Goal: Task Accomplishment & Management: Use online tool/utility

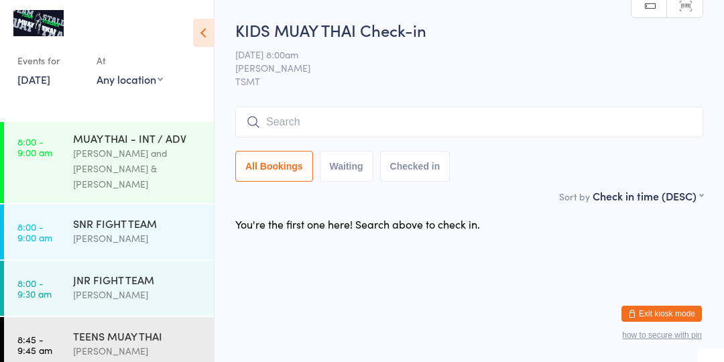
scroll to position [119, 0]
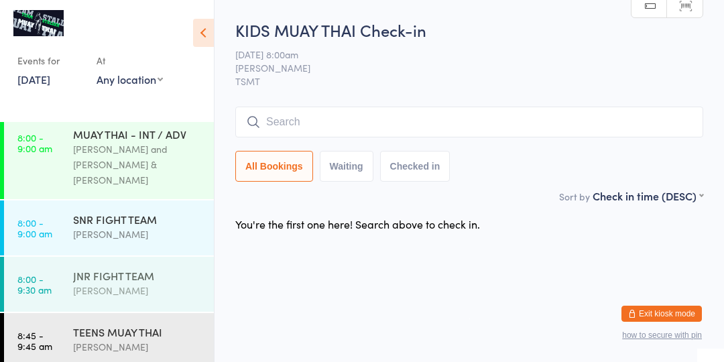
click at [67, 257] on link "8:00 - 9:30 am JNR FIGHT TEAM [PERSON_NAME]" at bounding box center [109, 284] width 210 height 55
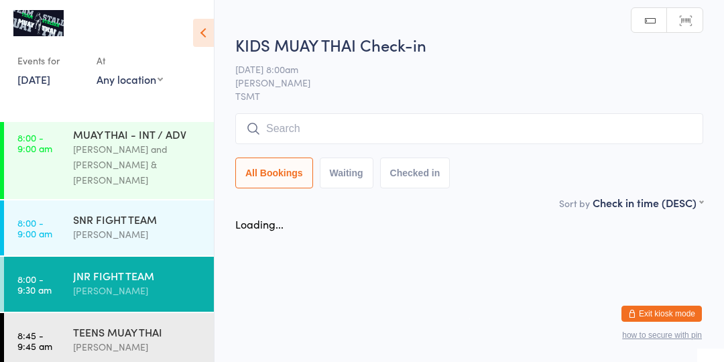
click at [68, 263] on link "8:00 - 9:30 am JNR FIGHT TEAM [PERSON_NAME]" at bounding box center [109, 284] width 210 height 55
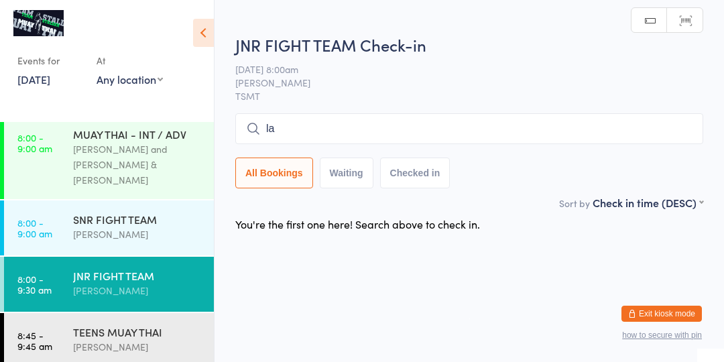
type input "l"
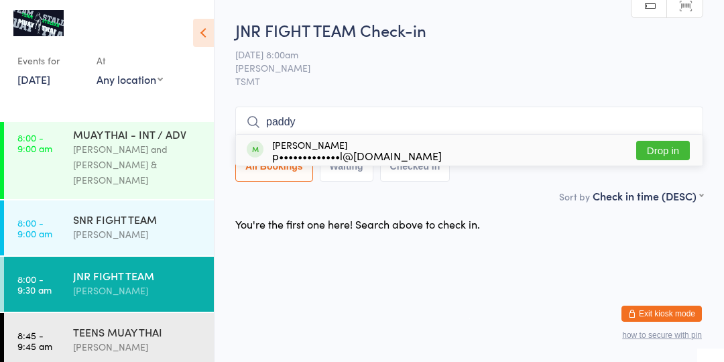
type input "paddy"
click at [376, 157] on div "p•••••••••••••l@[DOMAIN_NAME]" at bounding box center [357, 155] width 170 height 11
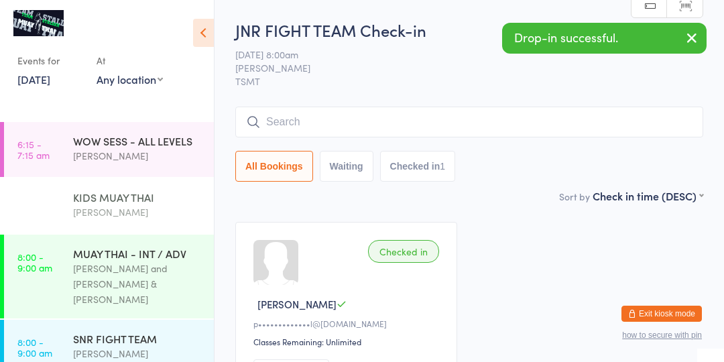
click at [84, 214] on div "[PERSON_NAME]" at bounding box center [137, 211] width 129 height 15
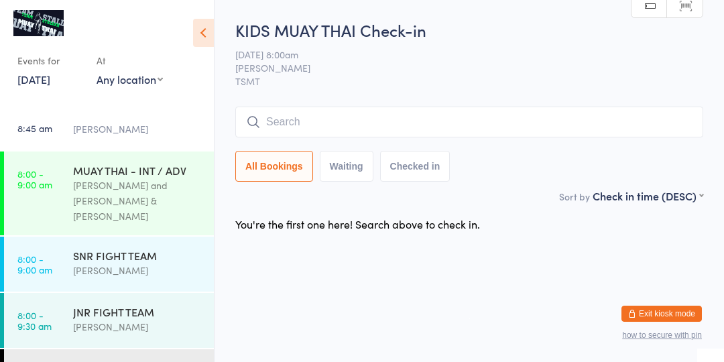
scroll to position [95, 0]
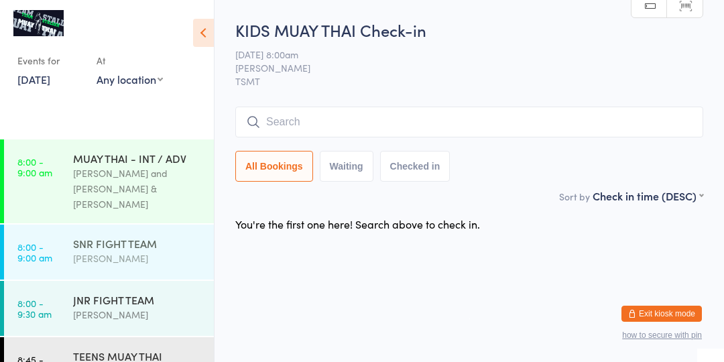
click at [145, 236] on div "SNR FIGHT TEAM" at bounding box center [137, 243] width 129 height 15
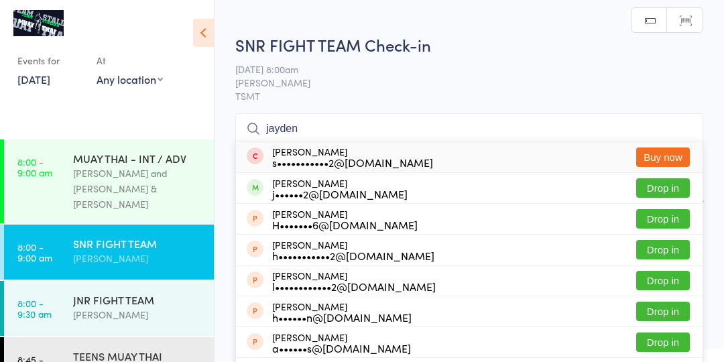
type input "jayden"
click at [681, 192] on button "Drop in" at bounding box center [663, 187] width 54 height 19
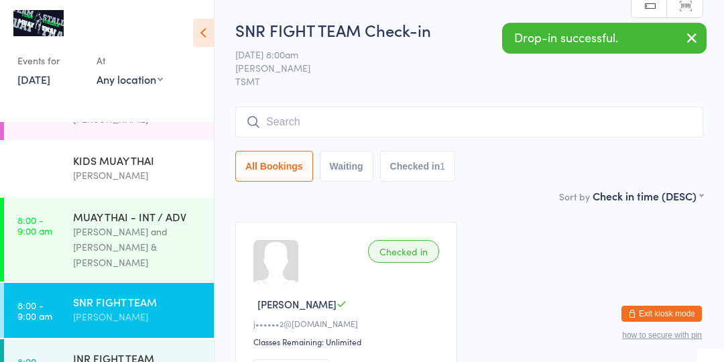
scroll to position [36, 0]
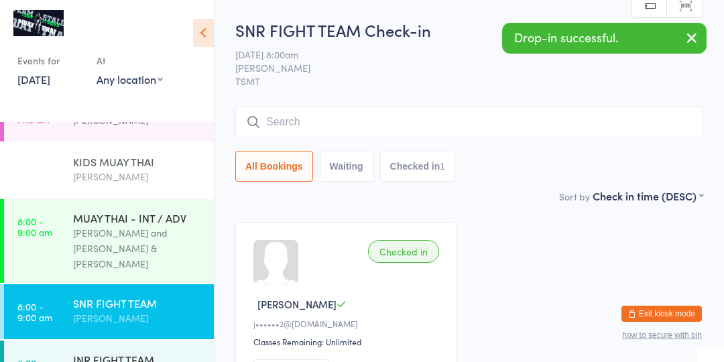
click at [117, 180] on div "[PERSON_NAME]" at bounding box center [137, 176] width 129 height 15
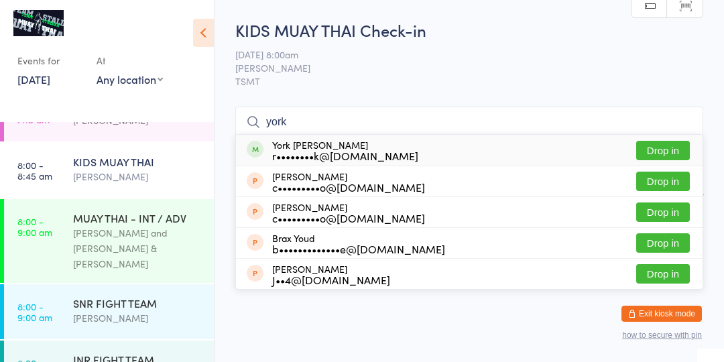
click at [551, 116] on input "york" at bounding box center [469, 122] width 468 height 31
click at [285, 117] on input "york" at bounding box center [469, 122] width 468 height 31
type input "york"
click at [314, 137] on div "York [PERSON_NAME] r••••••••k@[DOMAIN_NAME] Drop in" at bounding box center [469, 150] width 466 height 31
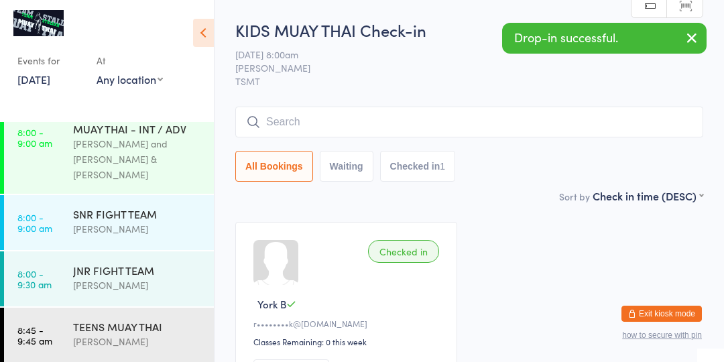
scroll to position [125, 0]
click at [101, 263] on div "JNR FIGHT TEAM" at bounding box center [137, 270] width 129 height 15
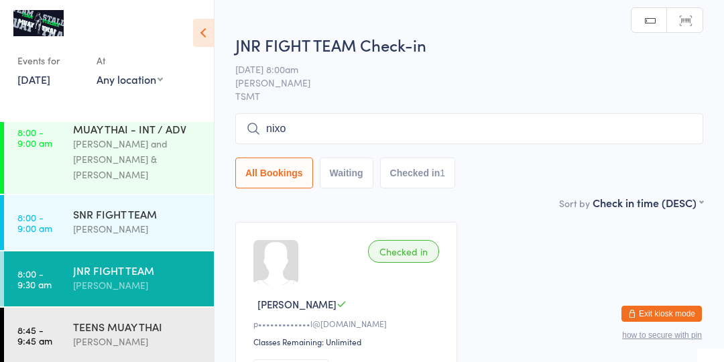
type input "[PERSON_NAME]"
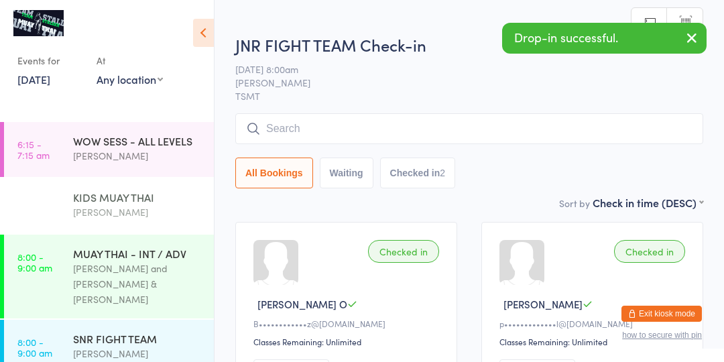
click at [96, 205] on div "[PERSON_NAME]" at bounding box center [137, 211] width 129 height 15
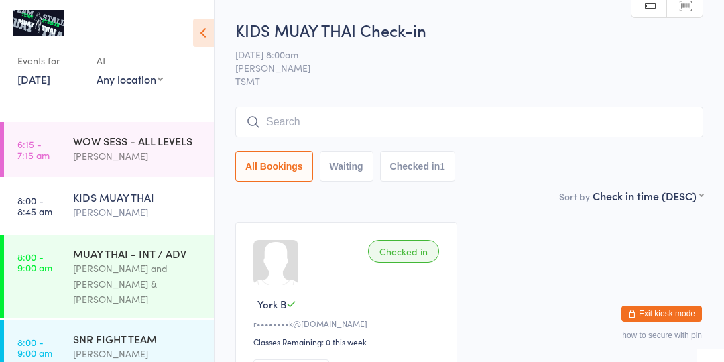
click at [139, 210] on div "[PERSON_NAME]" at bounding box center [137, 211] width 129 height 15
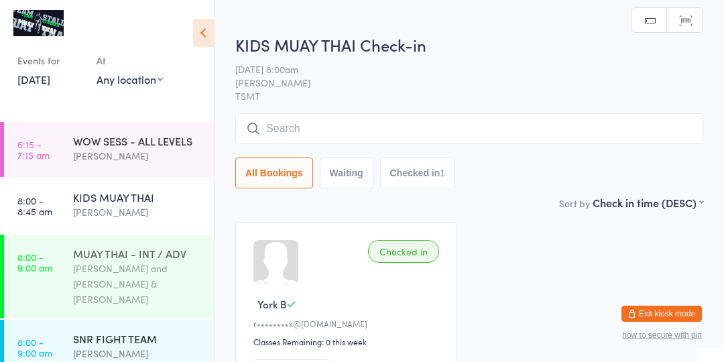
click at [119, 275] on div "[PERSON_NAME] and [PERSON_NAME] & [PERSON_NAME]" at bounding box center [137, 284] width 129 height 46
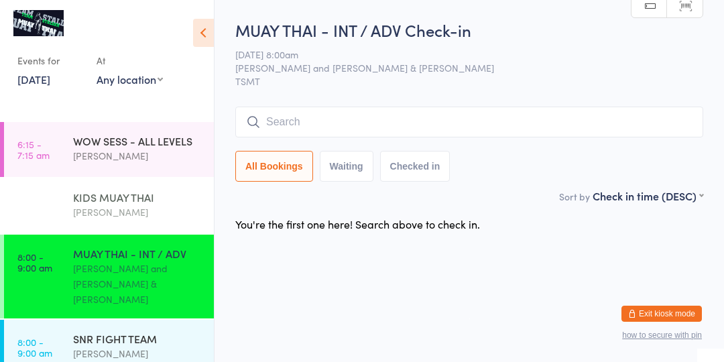
click at [143, 196] on div "KIDS MUAY THAI" at bounding box center [137, 197] width 129 height 15
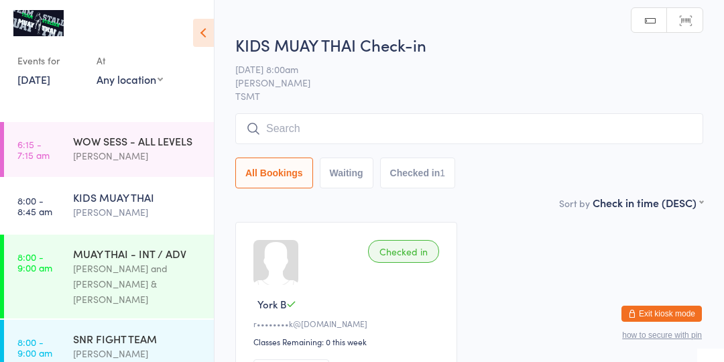
click at [133, 214] on div "[PERSON_NAME]" at bounding box center [137, 211] width 129 height 15
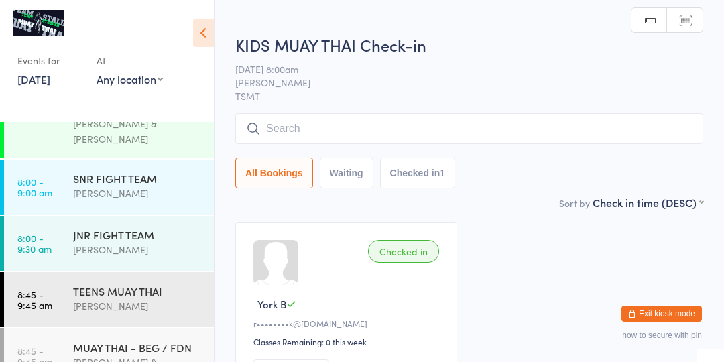
scroll to position [168, 0]
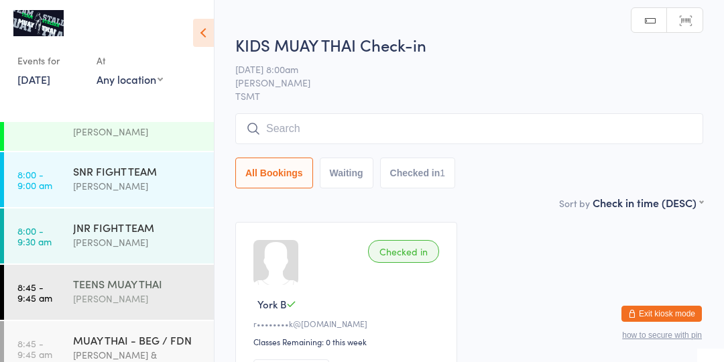
click at [93, 291] on div "[PERSON_NAME]" at bounding box center [137, 298] width 129 height 15
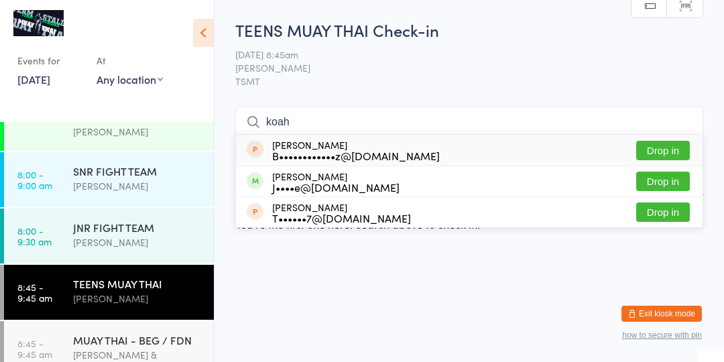
type input "koah"
click at [664, 182] on button "Drop in" at bounding box center [663, 181] width 54 height 19
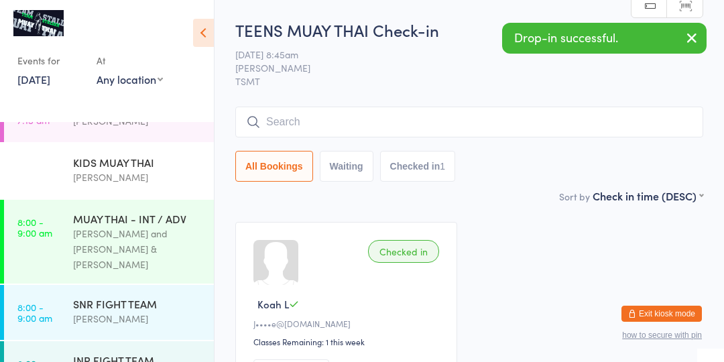
scroll to position [25, 0]
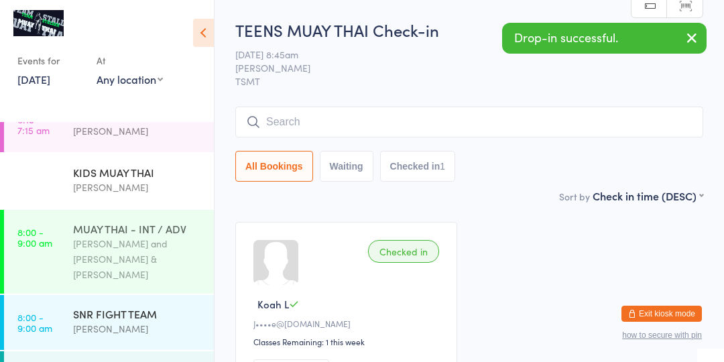
click at [86, 237] on div "[PERSON_NAME] and [PERSON_NAME] & [PERSON_NAME]" at bounding box center [137, 259] width 129 height 46
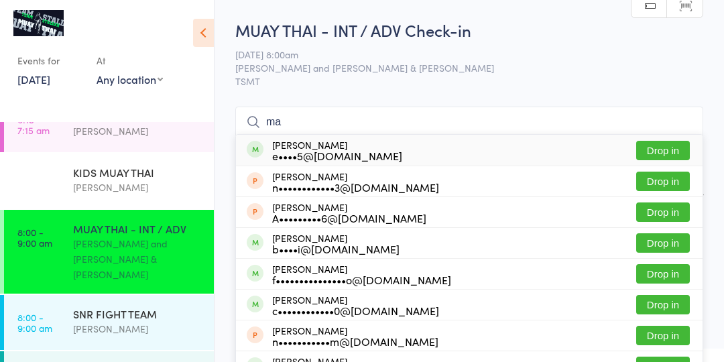
type input "m"
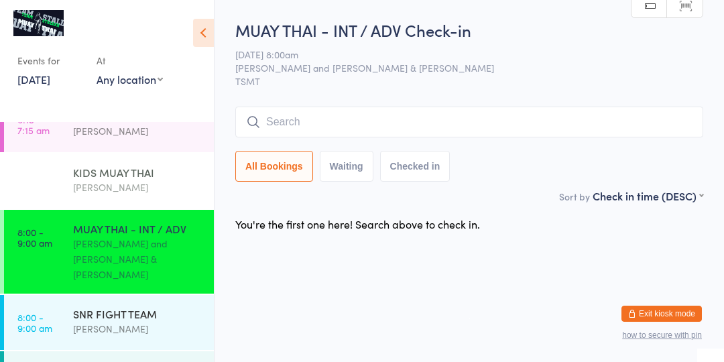
click at [113, 183] on div "[PERSON_NAME]" at bounding box center [137, 187] width 129 height 15
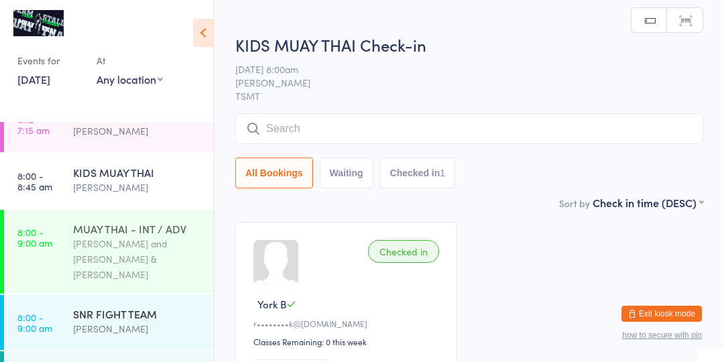
click at [125, 230] on div "MUAY THAI - INT / ADV" at bounding box center [137, 228] width 129 height 15
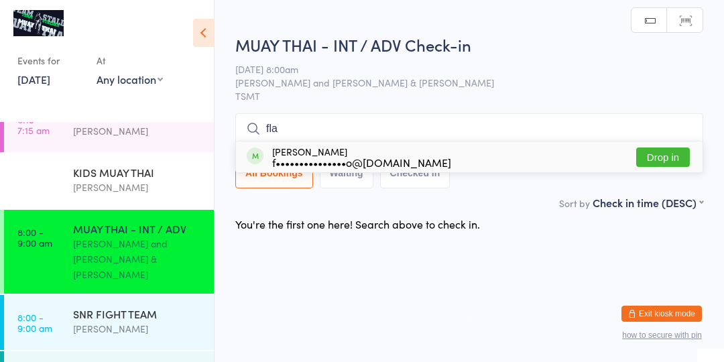
type input "fla"
click at [669, 152] on button "Drop in" at bounding box center [663, 156] width 54 height 19
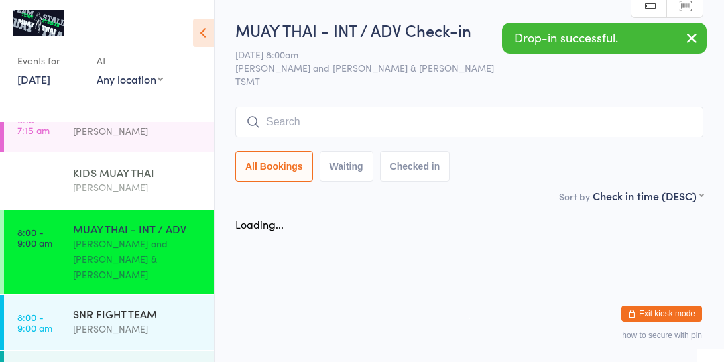
click at [84, 170] on div "KIDS MUAY THAI" at bounding box center [137, 172] width 129 height 15
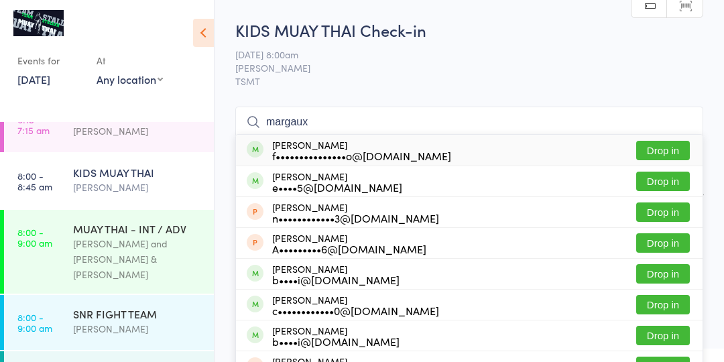
type input "margaux"
click at [664, 148] on button "Drop in" at bounding box center [663, 150] width 54 height 19
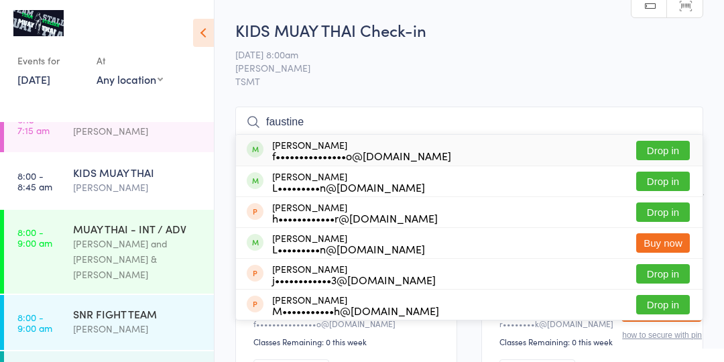
type input "faustine"
click at [667, 147] on button "Drop in" at bounding box center [663, 150] width 54 height 19
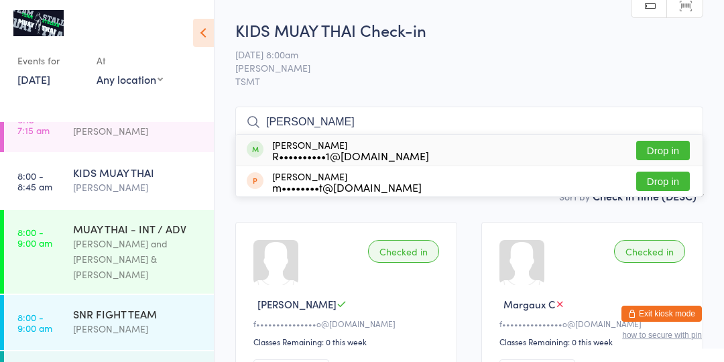
type input "[PERSON_NAME]"
click at [308, 151] on div "R••••••••••1@[DOMAIN_NAME]" at bounding box center [350, 155] width 157 height 11
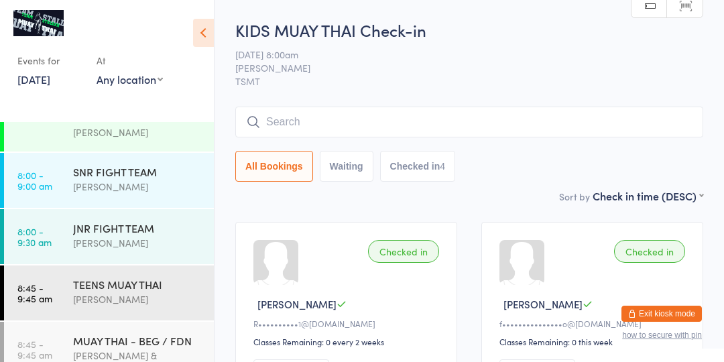
scroll to position [168, 0]
click at [89, 235] on div "[PERSON_NAME]" at bounding box center [137, 242] width 129 height 15
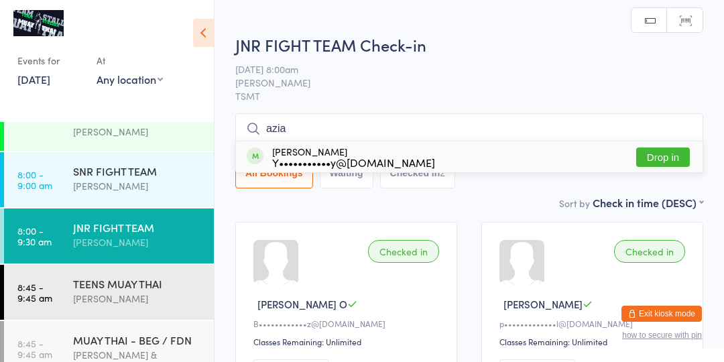
type input "azia"
click at [666, 155] on button "Drop in" at bounding box center [663, 156] width 54 height 19
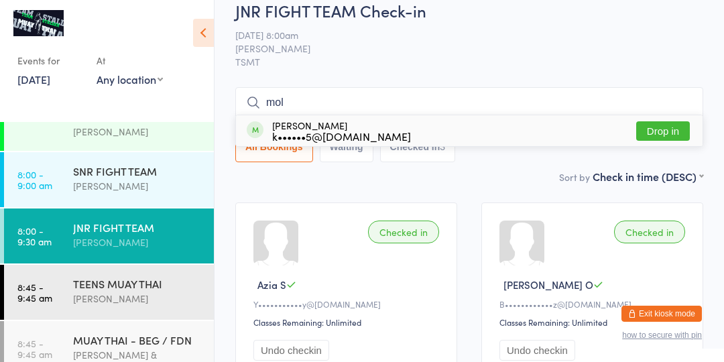
scroll to position [14, 0]
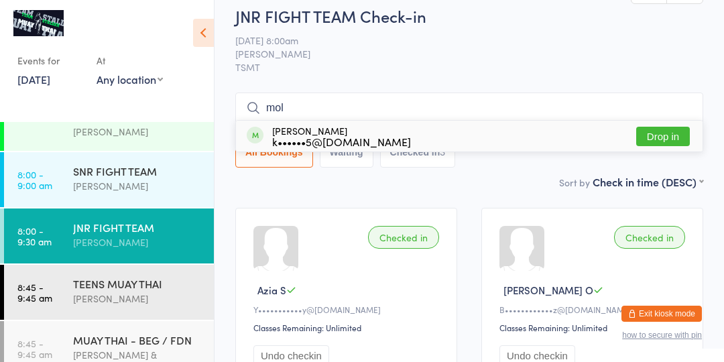
type input "mol"
click at [655, 145] on button "Drop in" at bounding box center [663, 136] width 54 height 19
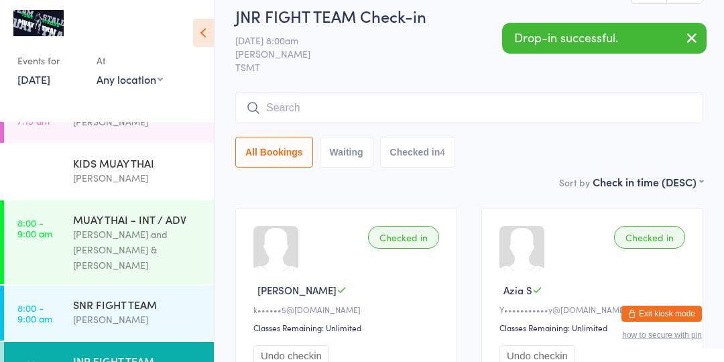
scroll to position [32, 0]
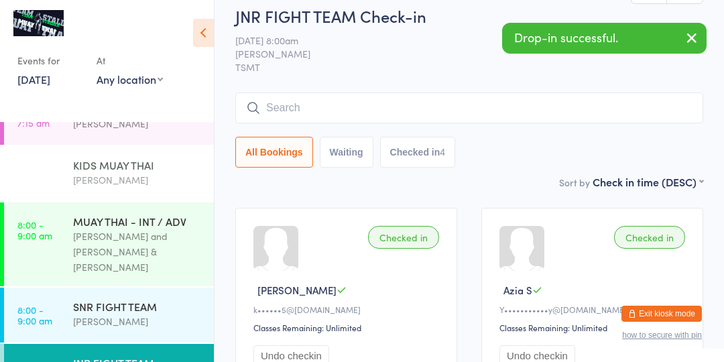
click at [82, 190] on div "KIDS MUAY THAI [PERSON_NAME]" at bounding box center [143, 172] width 141 height 53
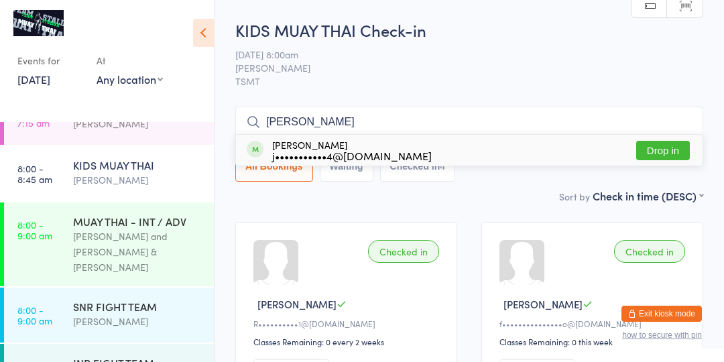
type input "[PERSON_NAME]"
click at [646, 159] on button "Drop in" at bounding box center [663, 150] width 54 height 19
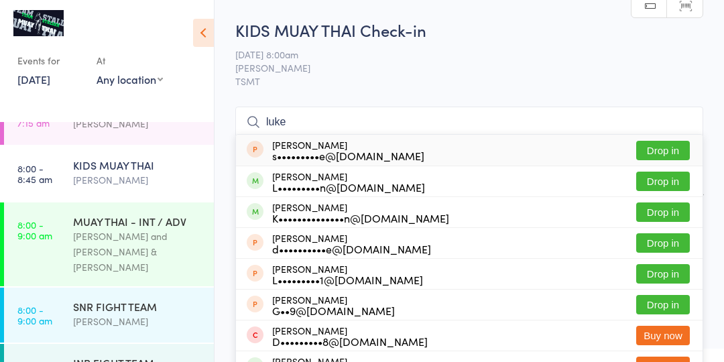
type input "luke"
click at [675, 217] on button "Drop in" at bounding box center [663, 211] width 54 height 19
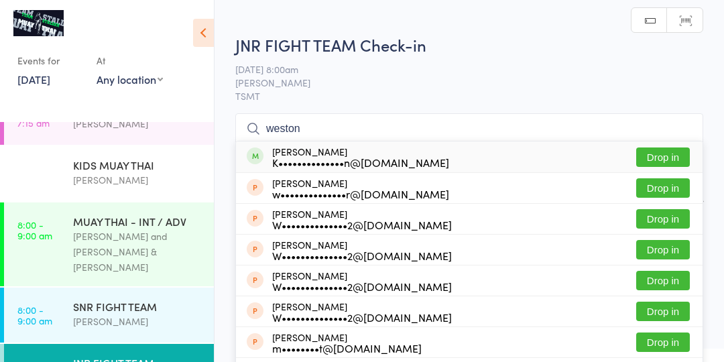
type input "weston"
click at [664, 158] on button "Drop in" at bounding box center [663, 156] width 54 height 19
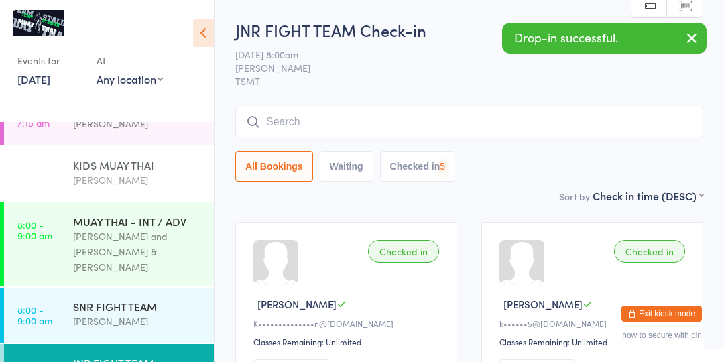
click at [96, 176] on div "[PERSON_NAME]" at bounding box center [137, 179] width 129 height 15
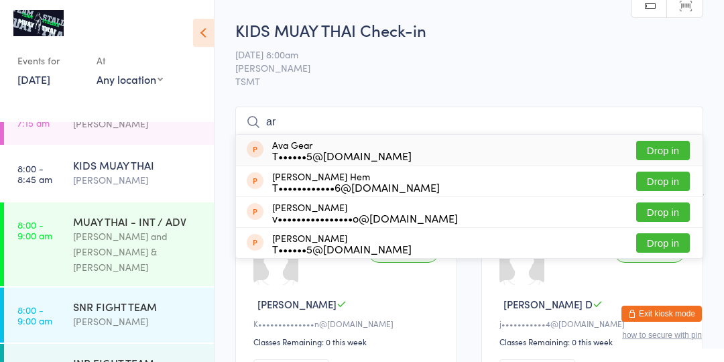
type input "ar"
click at [315, 185] on div "T••••••••••••6@[DOMAIN_NAME]" at bounding box center [356, 187] width 168 height 11
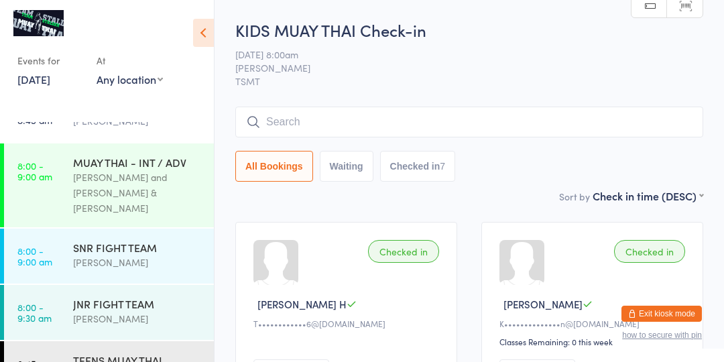
scroll to position [103, 0]
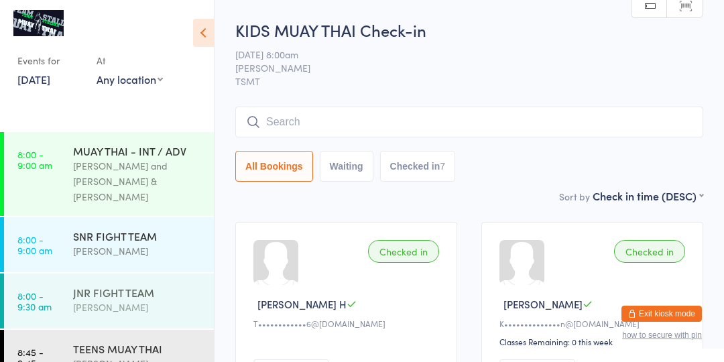
click at [27, 290] on time "8:00 - 9:30 am" at bounding box center [34, 300] width 34 height 21
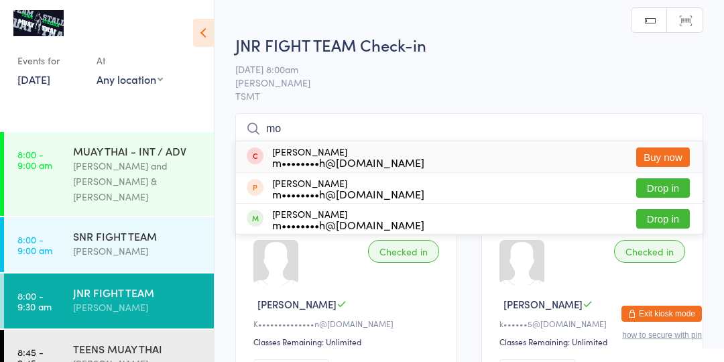
type input "m"
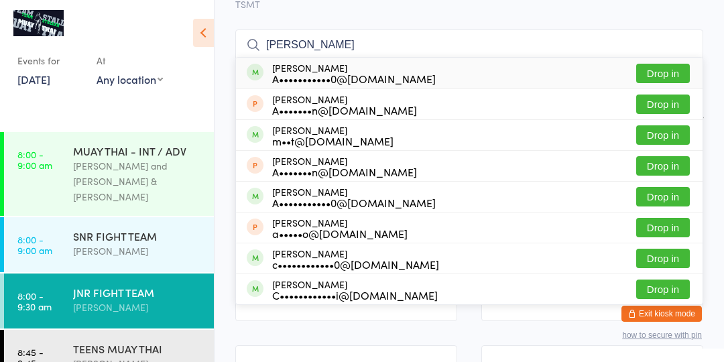
scroll to position [80, 0]
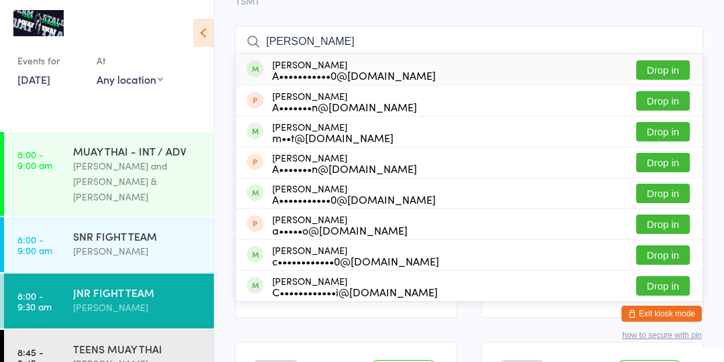
type input "[PERSON_NAME]"
click at [656, 134] on button "Drop in" at bounding box center [663, 131] width 54 height 19
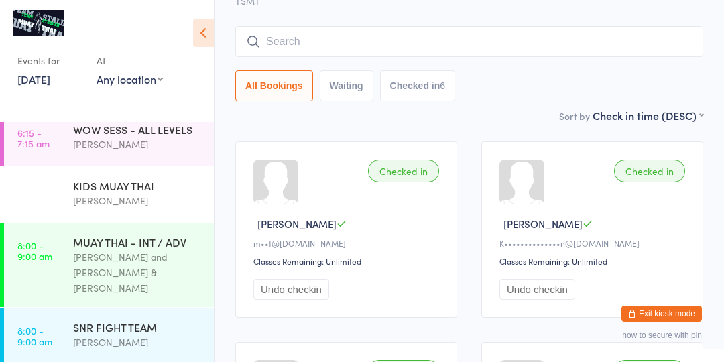
scroll to position [2, 0]
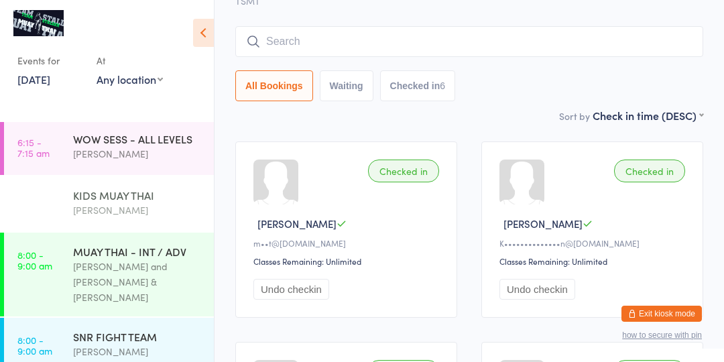
click at [166, 191] on div "KIDS MUAY THAI" at bounding box center [137, 195] width 129 height 15
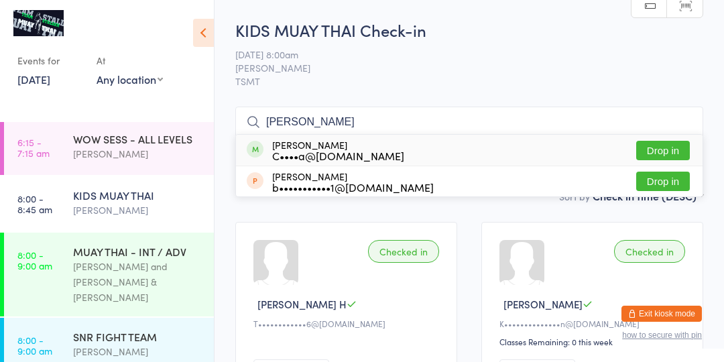
type input "[PERSON_NAME]"
click at [669, 154] on button "Drop in" at bounding box center [663, 150] width 54 height 19
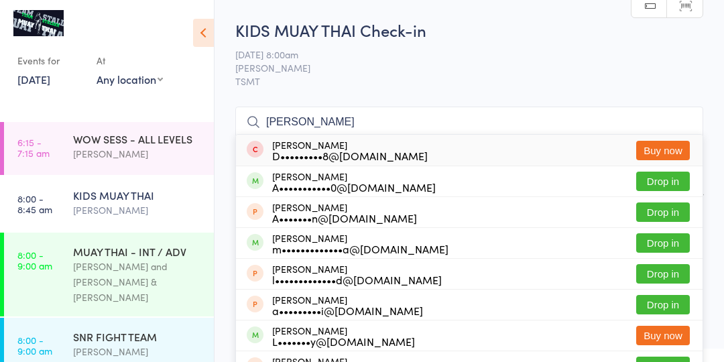
type input "[PERSON_NAME]"
click at [385, 243] on div "m•••••••••••••a@[DOMAIN_NAME]" at bounding box center [360, 248] width 176 height 11
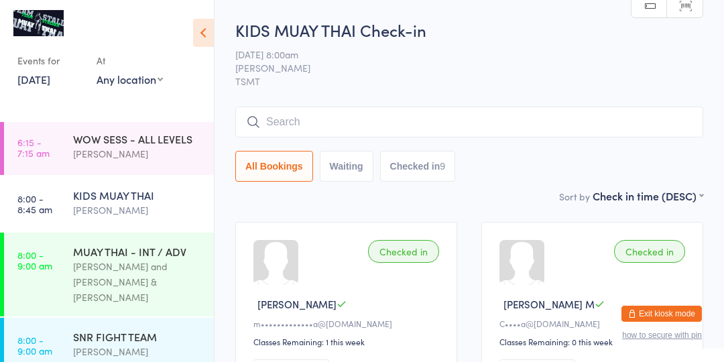
type input "r"
click at [95, 200] on div "KIDS MUAY THAI" at bounding box center [137, 195] width 129 height 15
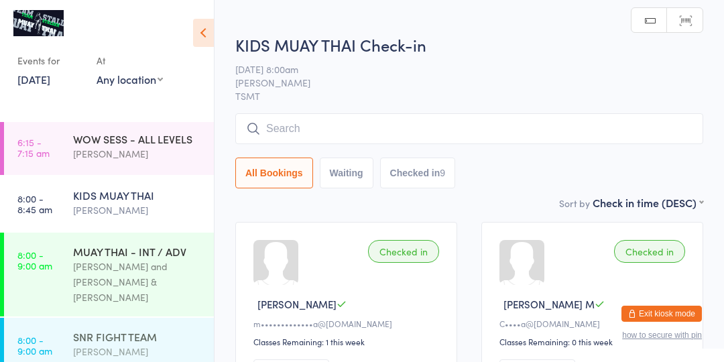
click at [101, 329] on div "SNR FIGHT TEAM" at bounding box center [137, 336] width 129 height 15
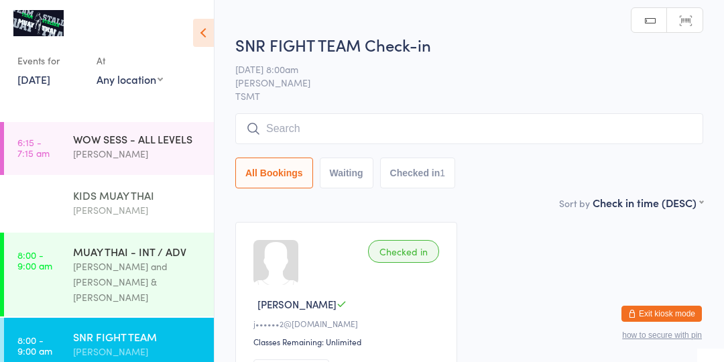
click at [95, 210] on div "[PERSON_NAME]" at bounding box center [137, 209] width 129 height 15
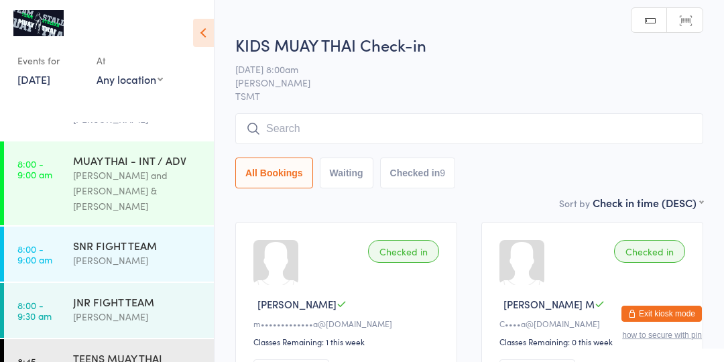
scroll to position [92, 0]
click at [169, 310] on div "[PERSON_NAME]" at bounding box center [137, 317] width 129 height 15
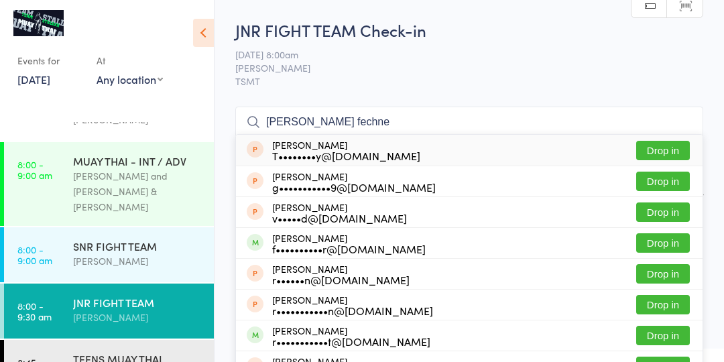
type input "[PERSON_NAME]"
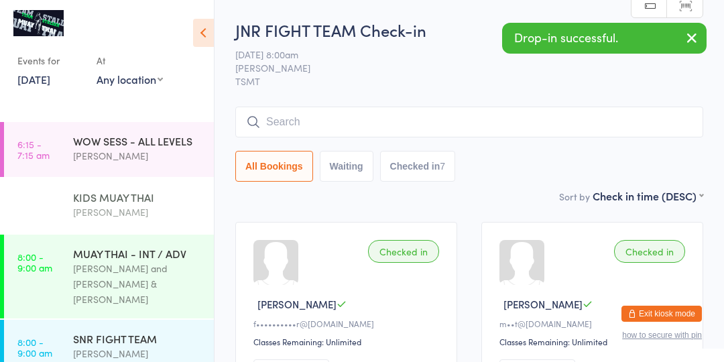
click at [61, 212] on link "8:00 - 8:45 am KIDS MUAY THAI [PERSON_NAME]" at bounding box center [109, 205] width 210 height 55
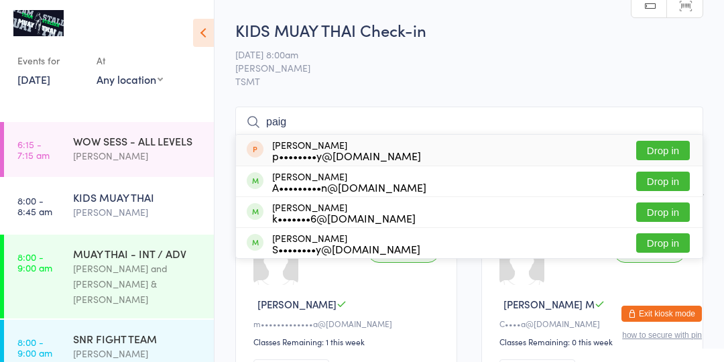
type input "paig"
click at [362, 182] on div "A•••••••••n@[DOMAIN_NAME]" at bounding box center [349, 187] width 154 height 11
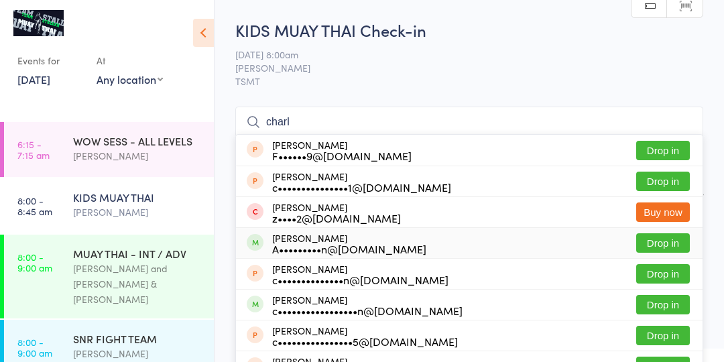
type input "charl"
click at [462, 235] on div "[PERSON_NAME] A•••••••••n@[DOMAIN_NAME] Drop in" at bounding box center [469, 243] width 466 height 30
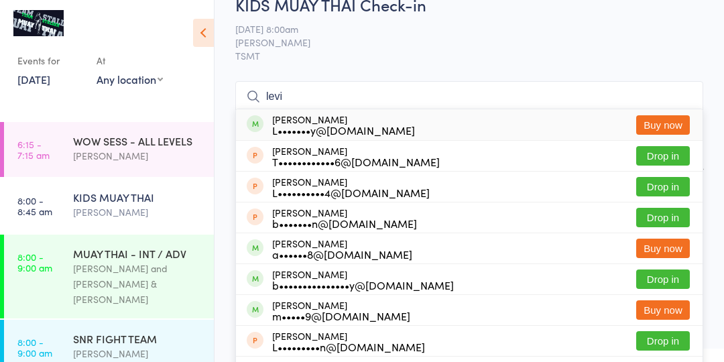
scroll to position [47, 0]
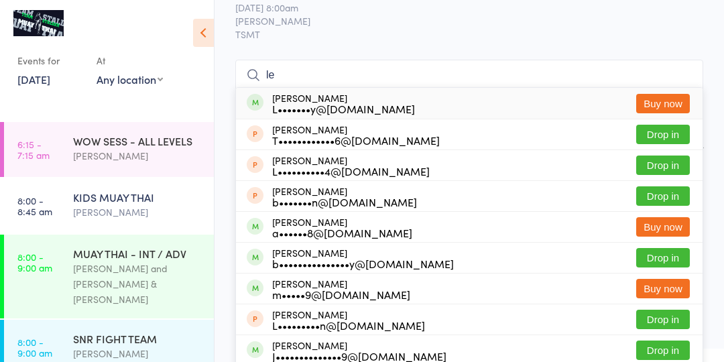
type input "l"
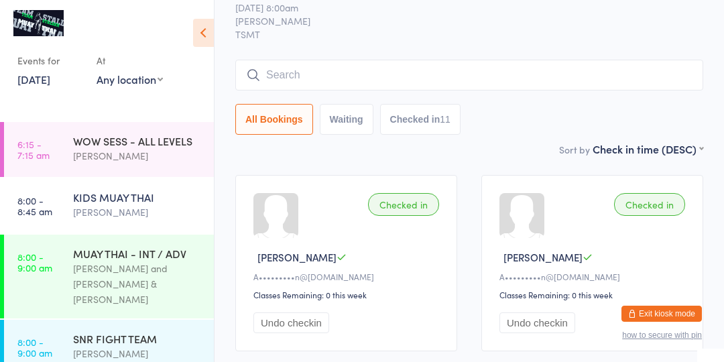
scroll to position [0, 0]
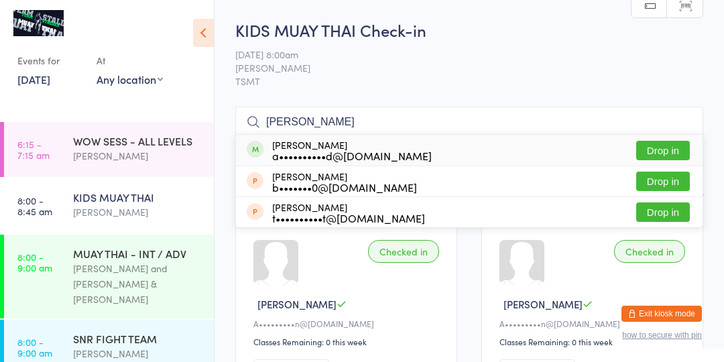
type input "[PERSON_NAME]"
click at [661, 143] on button "Drop in" at bounding box center [663, 150] width 54 height 19
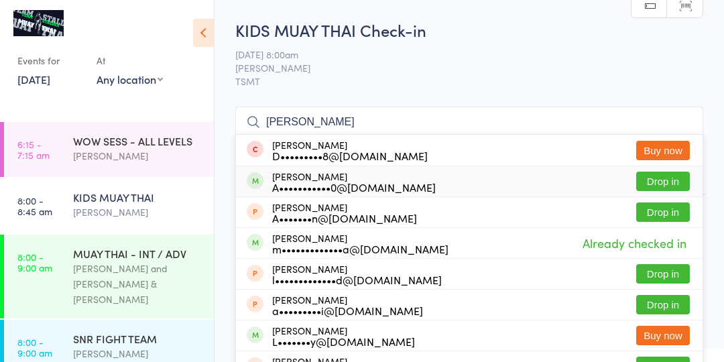
type input "[PERSON_NAME]"
click at [363, 178] on div "[PERSON_NAME] A•••••••••••0@[DOMAIN_NAME]" at bounding box center [353, 181] width 163 height 21
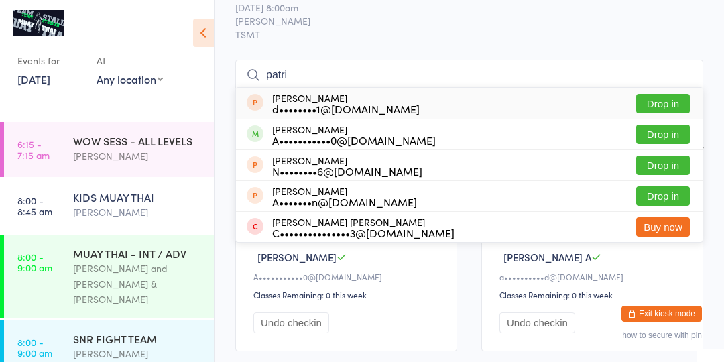
scroll to position [44, 0]
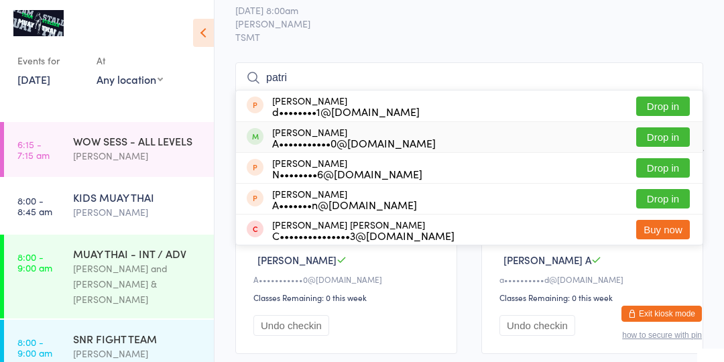
type input "patri"
click at [272, 133] on div "[PERSON_NAME] A•••••••••••0@[DOMAIN_NAME]" at bounding box center [353, 137] width 163 height 21
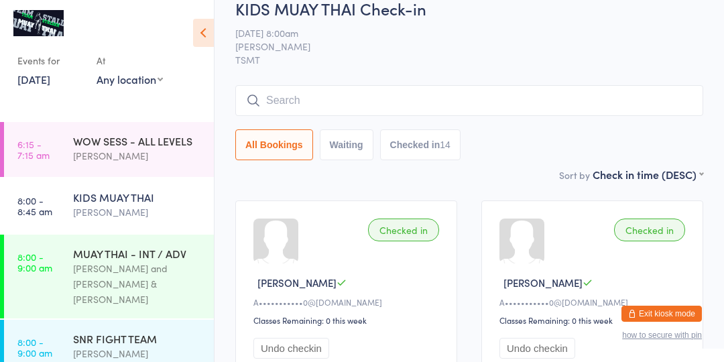
scroll to position [0, 0]
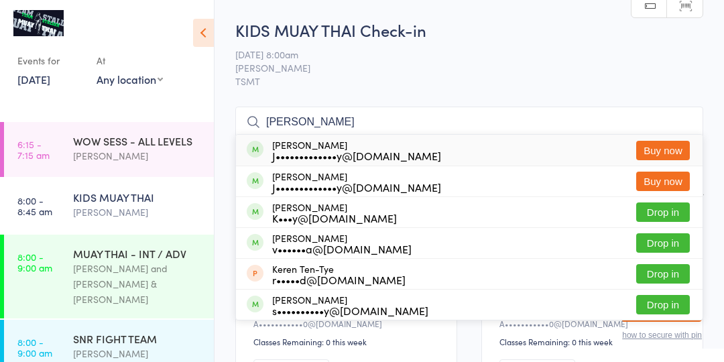
type input "[PERSON_NAME]"
click at [665, 212] on button "Drop in" at bounding box center [663, 211] width 54 height 19
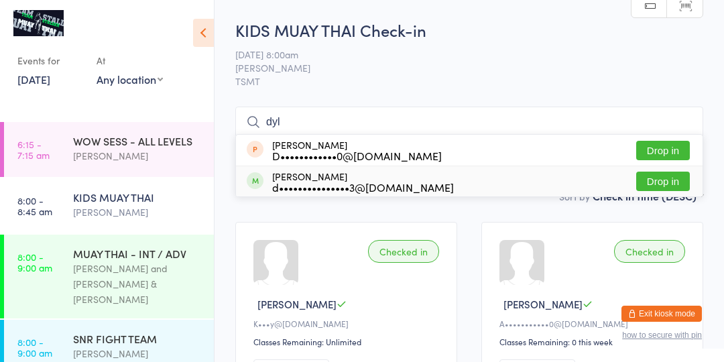
type input "dyl"
click at [679, 186] on button "Drop in" at bounding box center [663, 181] width 54 height 19
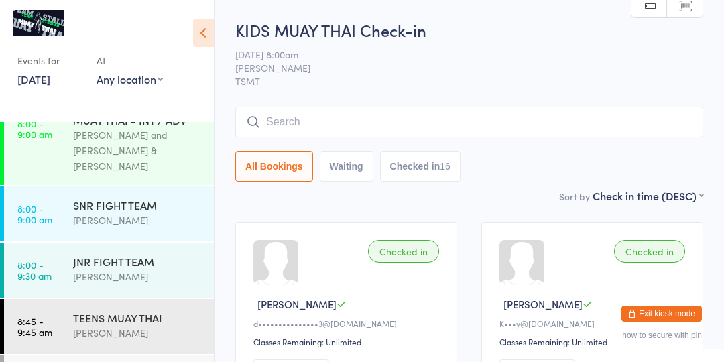
scroll to position [136, 0]
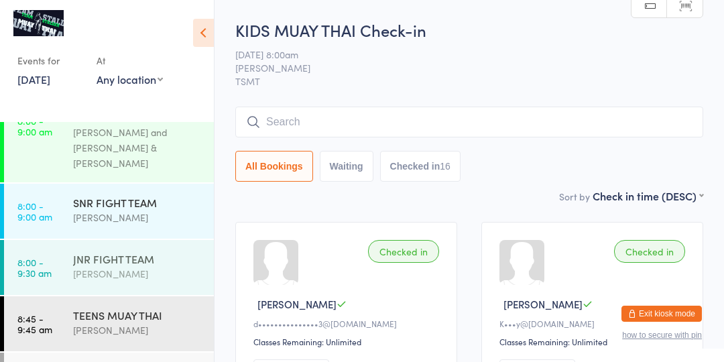
click at [109, 251] on div "JNR FIGHT TEAM" at bounding box center [137, 258] width 129 height 15
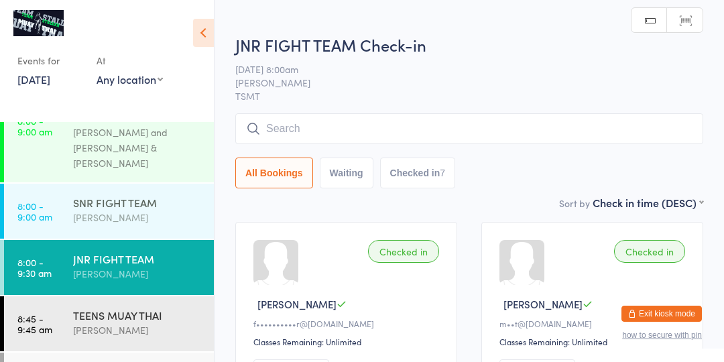
click at [134, 210] on div "[PERSON_NAME]" at bounding box center [137, 217] width 129 height 15
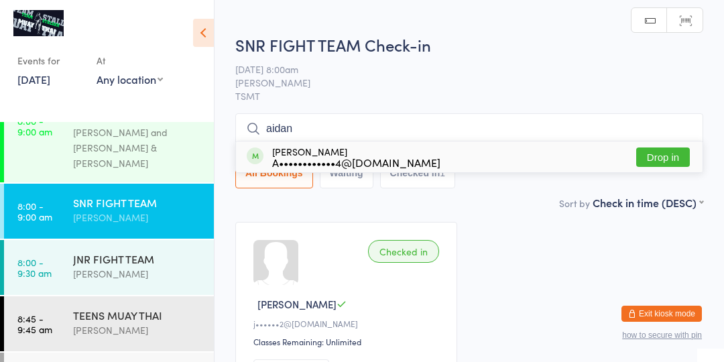
type input "aidan"
click at [661, 154] on button "Drop in" at bounding box center [663, 156] width 54 height 19
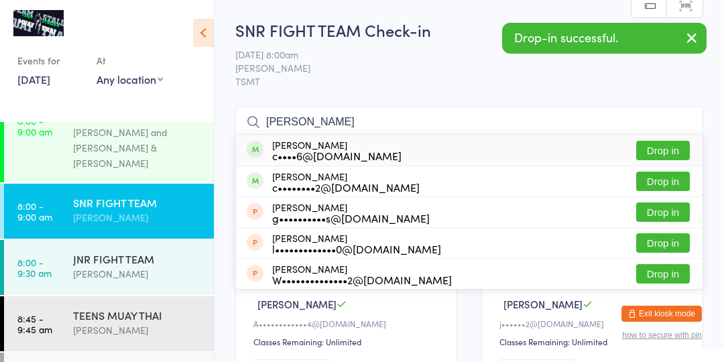
type input "[PERSON_NAME]"
click at [665, 146] on button "Drop in" at bounding box center [663, 150] width 54 height 19
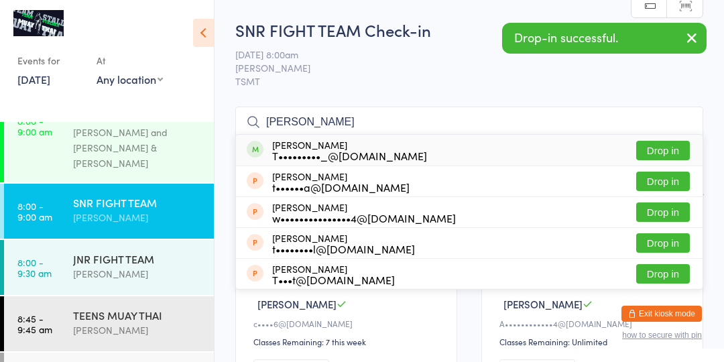
type input "[PERSON_NAME]"
click at [665, 146] on button "Drop in" at bounding box center [663, 150] width 54 height 19
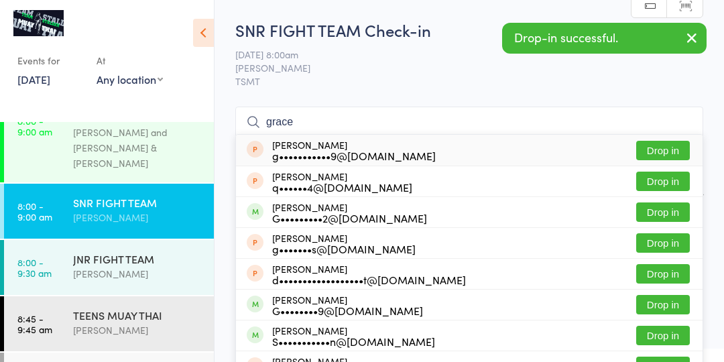
type input "grace"
click at [654, 212] on button "Drop in" at bounding box center [663, 211] width 54 height 19
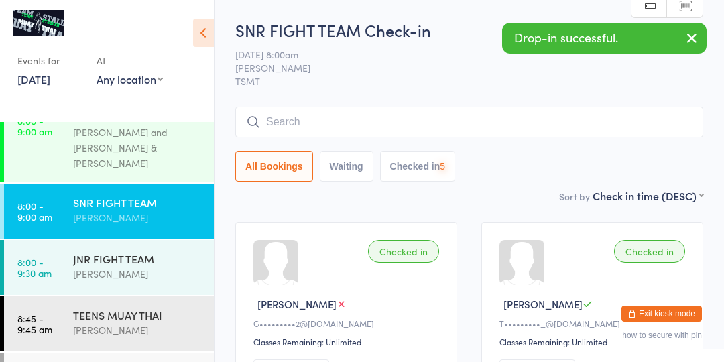
click at [348, 74] on span "TSMT" at bounding box center [469, 80] width 468 height 13
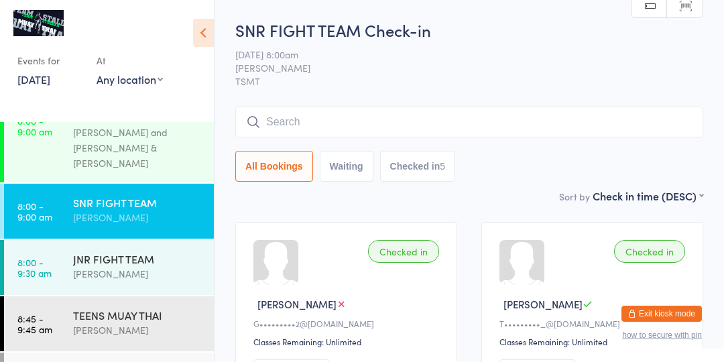
click at [425, 125] on input "search" at bounding box center [469, 122] width 468 height 31
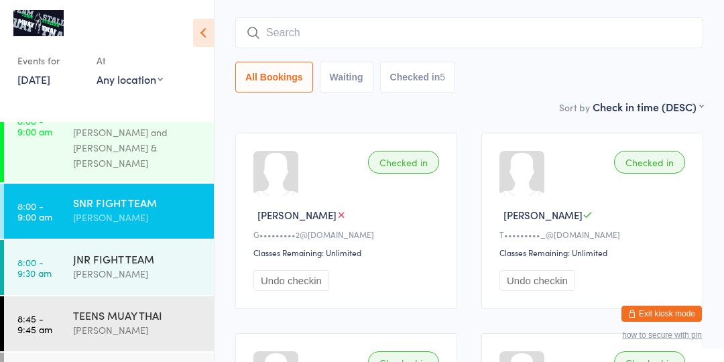
scroll to position [107, 0]
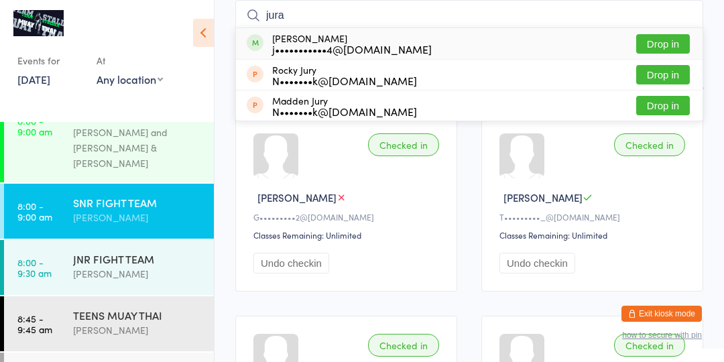
type input "jura"
click at [671, 44] on button "Drop in" at bounding box center [663, 43] width 54 height 19
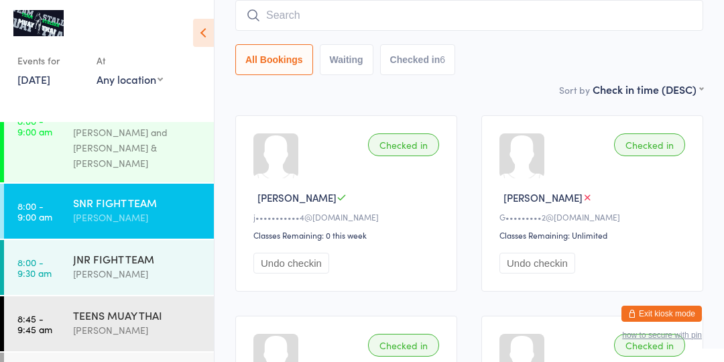
scroll to position [168, 0]
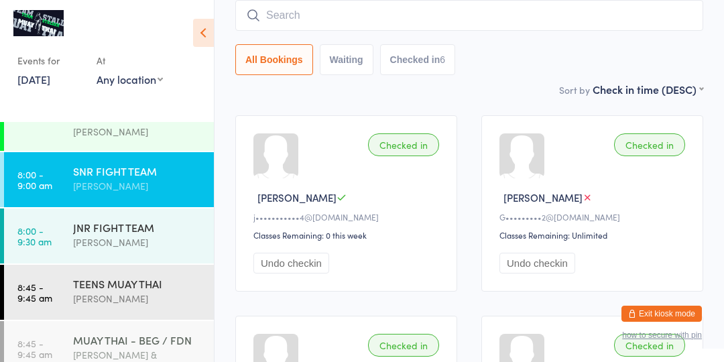
click at [125, 347] on div "[PERSON_NAME] & [PERSON_NAME]" at bounding box center [137, 362] width 129 height 31
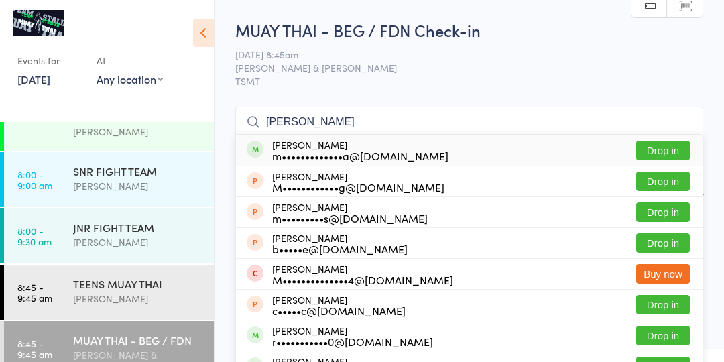
type input "[PERSON_NAME]"
click at [680, 152] on button "Drop in" at bounding box center [663, 150] width 54 height 19
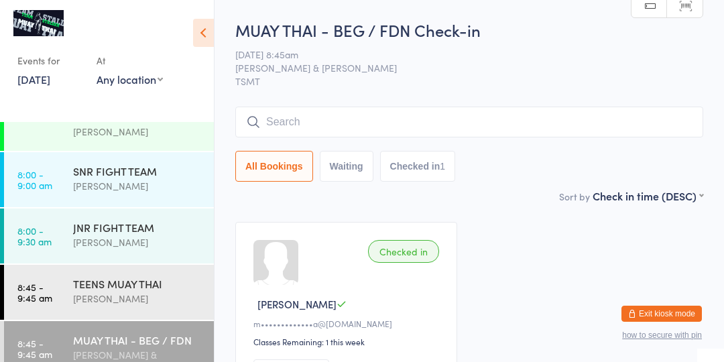
click at [352, 124] on input "search" at bounding box center [469, 122] width 468 height 31
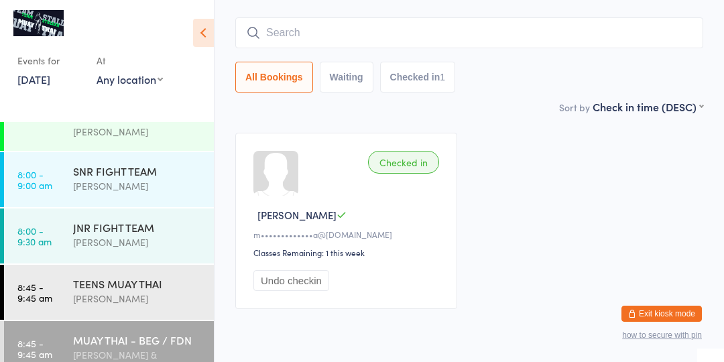
scroll to position [107, 0]
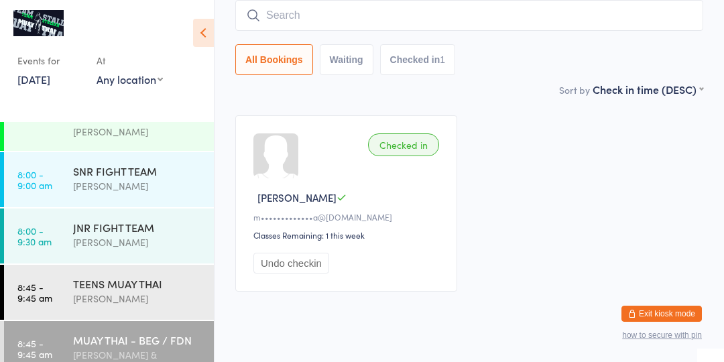
click at [358, 15] on input "search" at bounding box center [469, 15] width 468 height 31
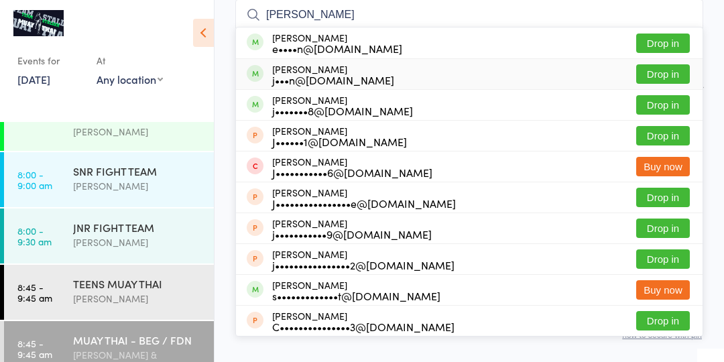
type input "[PERSON_NAME]"
click at [429, 85] on div "[PERSON_NAME] j•••n@[DOMAIN_NAME] Drop in" at bounding box center [469, 74] width 466 height 30
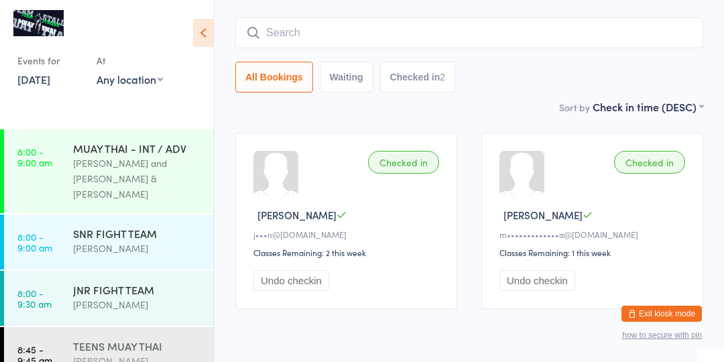
scroll to position [168, 0]
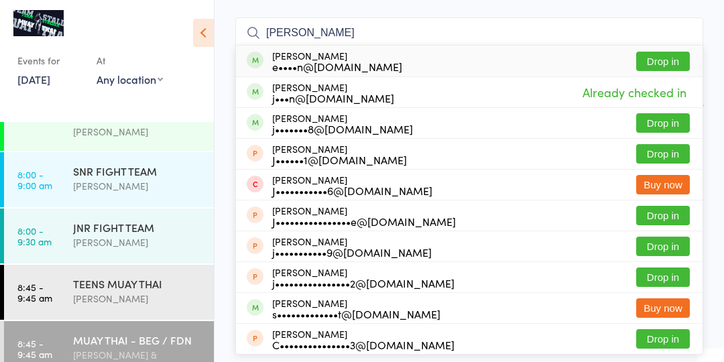
type input "[PERSON_NAME]"
click at [668, 54] on button "Drop in" at bounding box center [663, 61] width 54 height 19
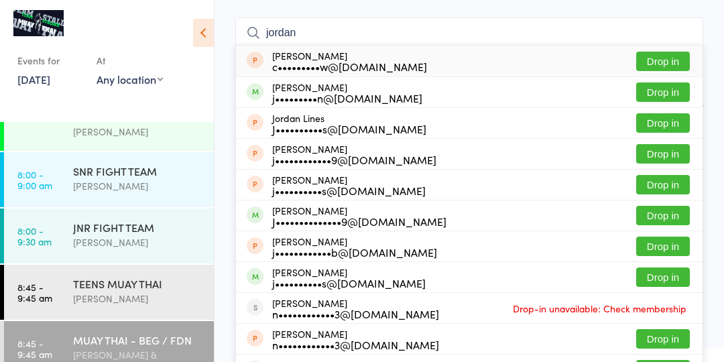
type input "jordan"
click at [661, 217] on button "Drop in" at bounding box center [663, 215] width 54 height 19
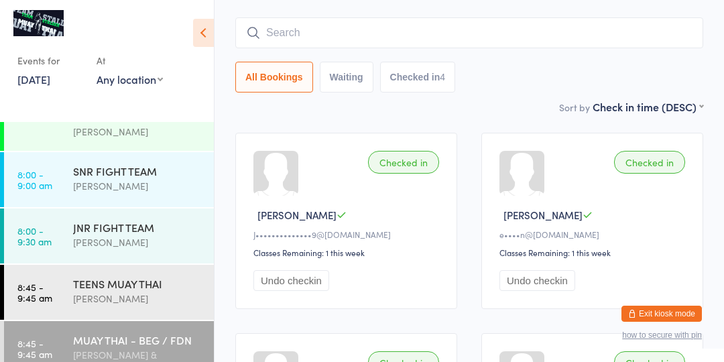
scroll to position [0, 0]
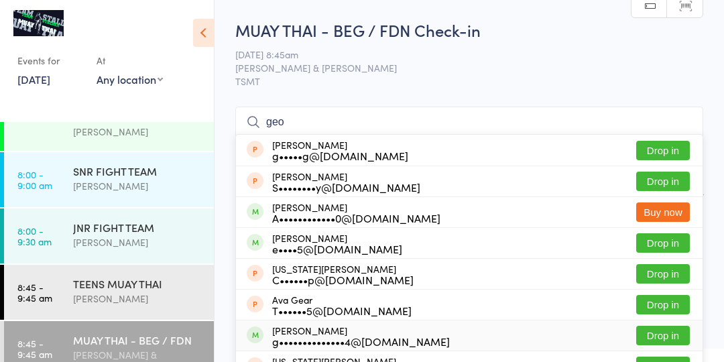
type input "geo"
click at [675, 334] on button "Drop in" at bounding box center [663, 335] width 54 height 19
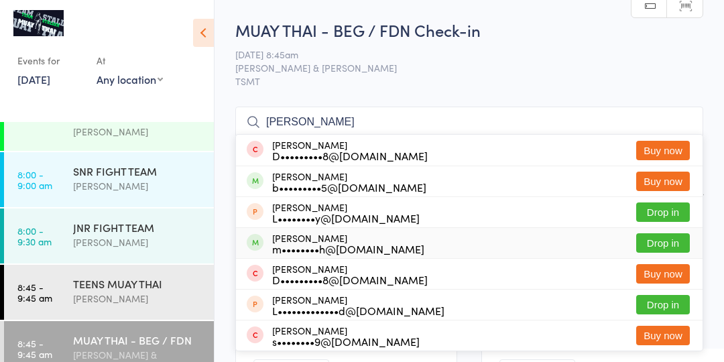
type input "[PERSON_NAME]"
click at [671, 243] on button "Drop in" at bounding box center [663, 242] width 54 height 19
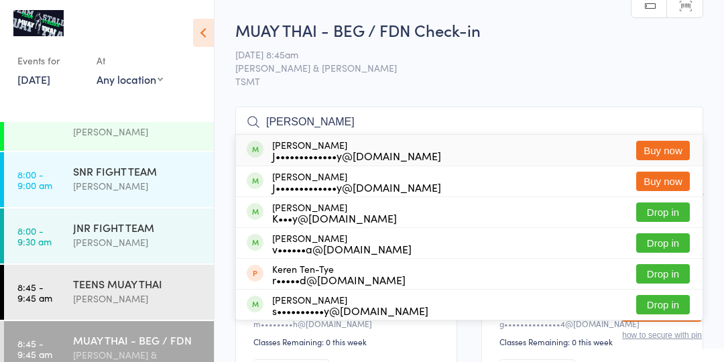
type input "[PERSON_NAME]"
click at [337, 217] on div "K•••y@[DOMAIN_NAME]" at bounding box center [334, 217] width 125 height 11
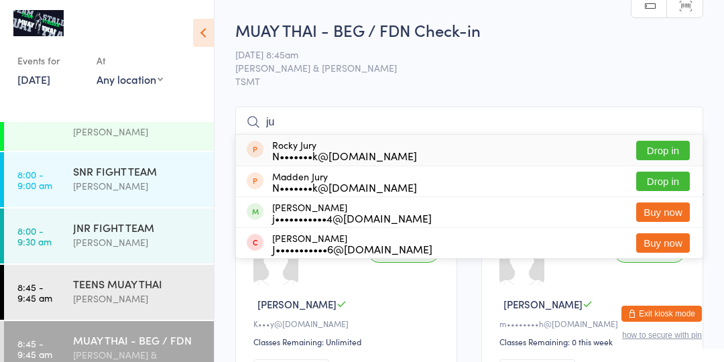
type input "j"
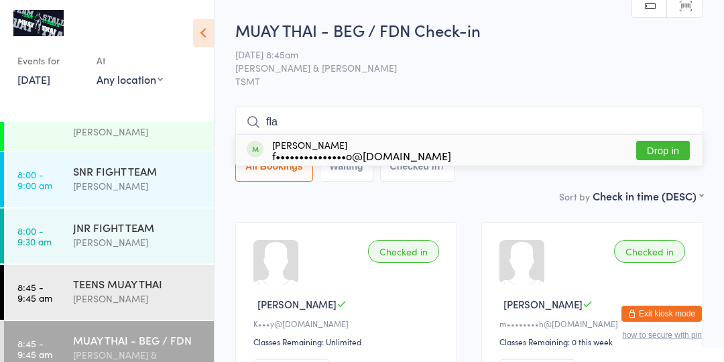
type input "fla"
click at [390, 157] on div "f•••••••••••••••o@[DOMAIN_NAME]" at bounding box center [361, 155] width 179 height 11
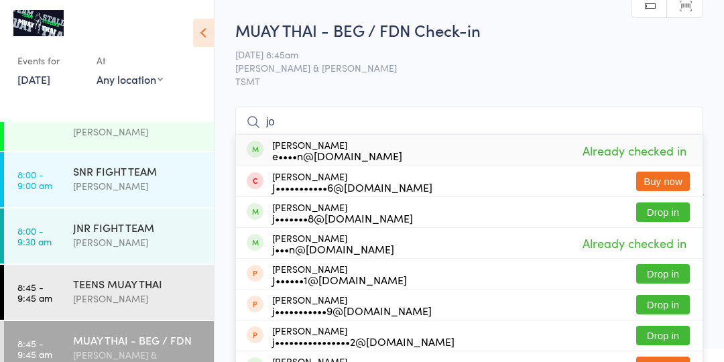
type input "j"
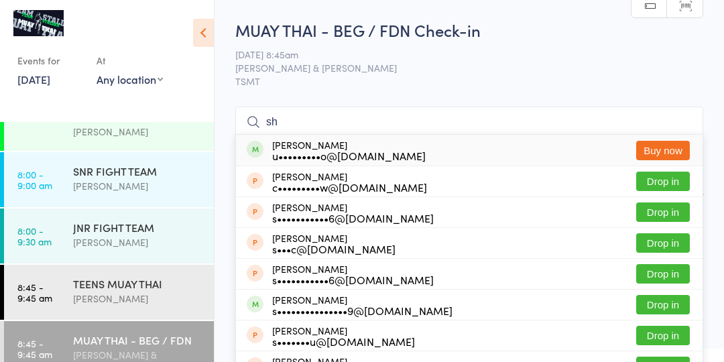
type input "s"
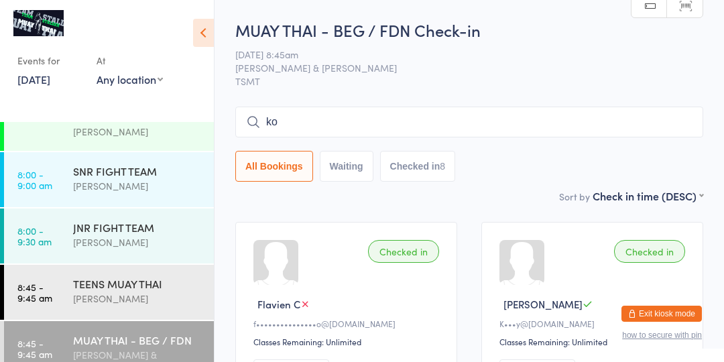
type input "koa"
